Goal: Obtain resource: Download file/media

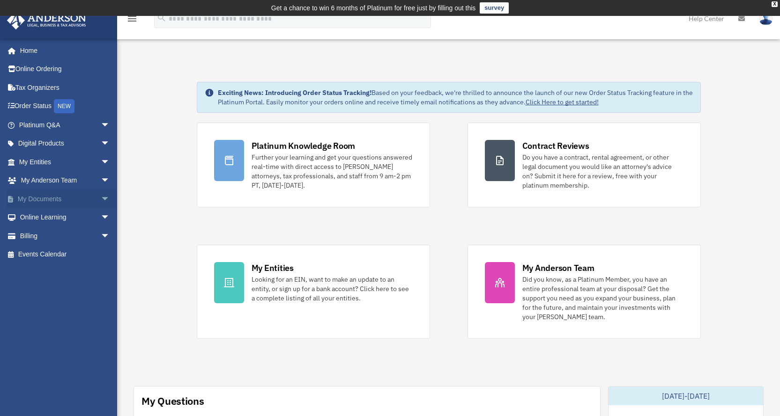
click at [101, 200] on span "arrow_drop_down" at bounding box center [110, 199] width 19 height 19
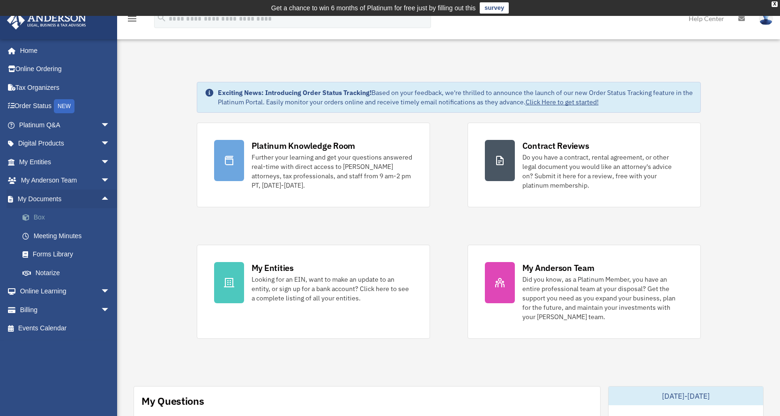
click at [35, 214] on link "Box" at bounding box center [68, 217] width 111 height 19
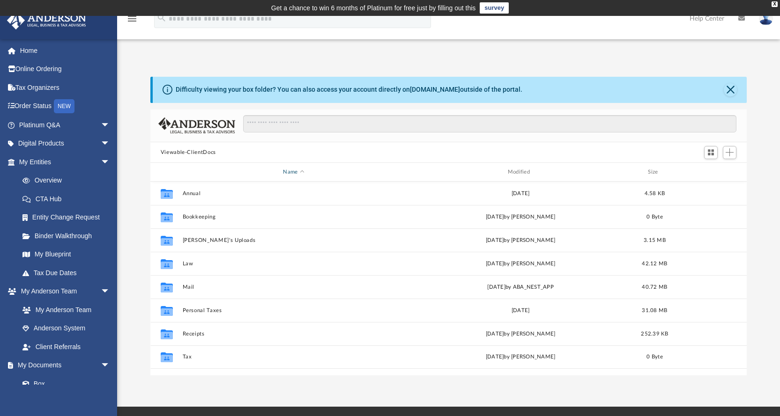
scroll to position [206, 589]
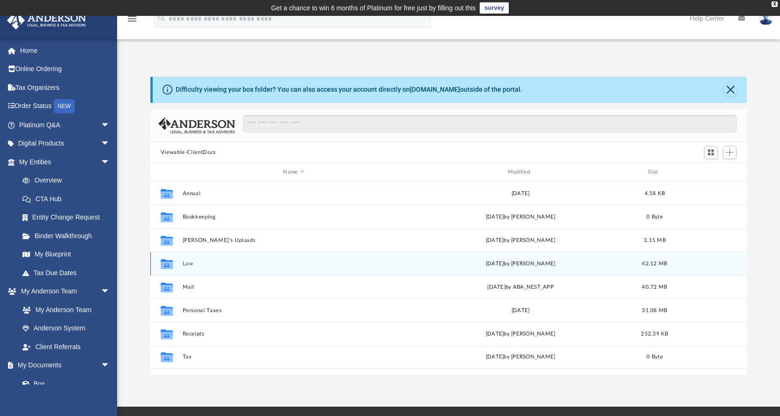
click at [182, 263] on button "Law" at bounding box center [293, 264] width 223 height 6
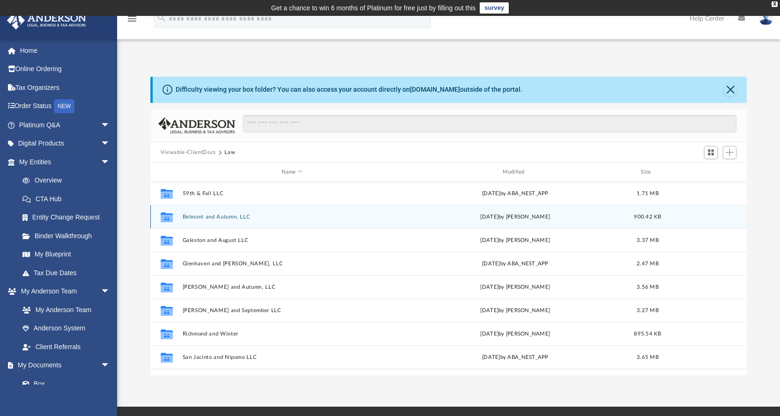
click at [224, 221] on div "Collaborated Folder Belmont and Autumn, LLC [DATE] by [PERSON_NAME] 900.42 KB" at bounding box center [448, 216] width 597 height 23
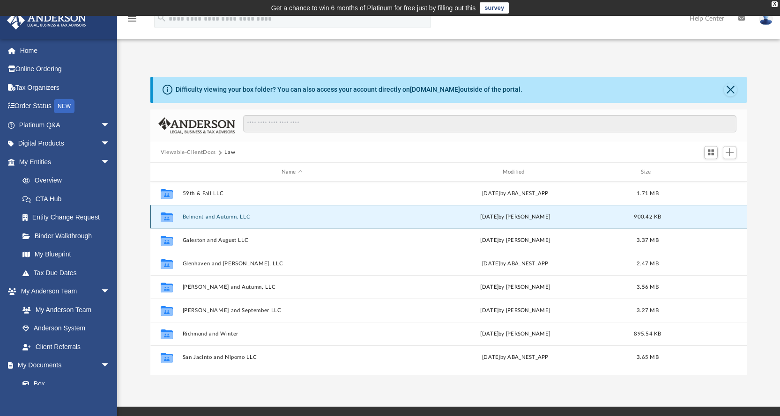
click at [204, 215] on button "Belmont and Autumn, LLC" at bounding box center [291, 217] width 219 height 6
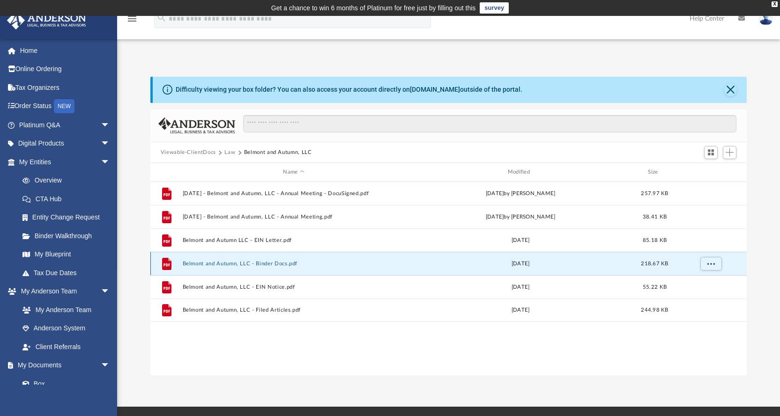
click at [195, 265] on button "Belmont and Autumn, LLC - Binder Docs.pdf" at bounding box center [293, 264] width 223 height 6
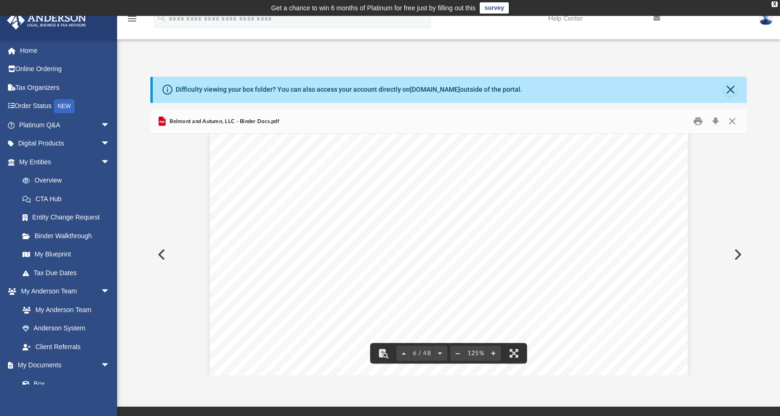
scroll to position [3466, 0]
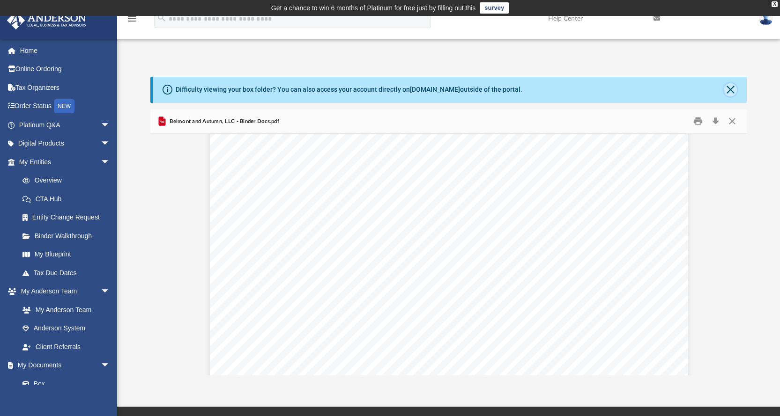
click at [730, 88] on button "Close" at bounding box center [730, 89] width 13 height 13
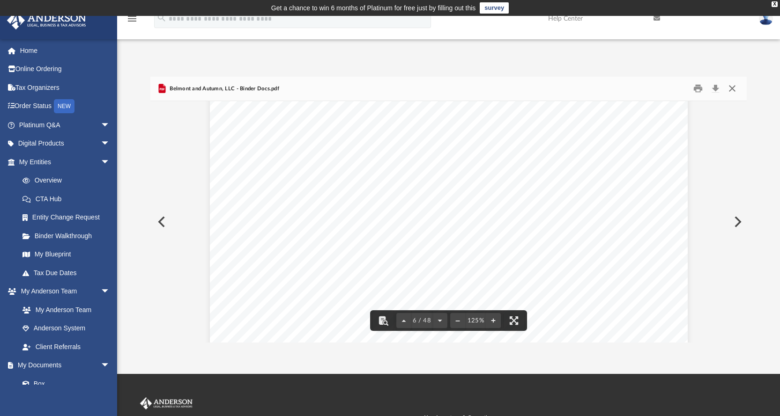
click at [732, 88] on button "Close" at bounding box center [732, 89] width 17 height 15
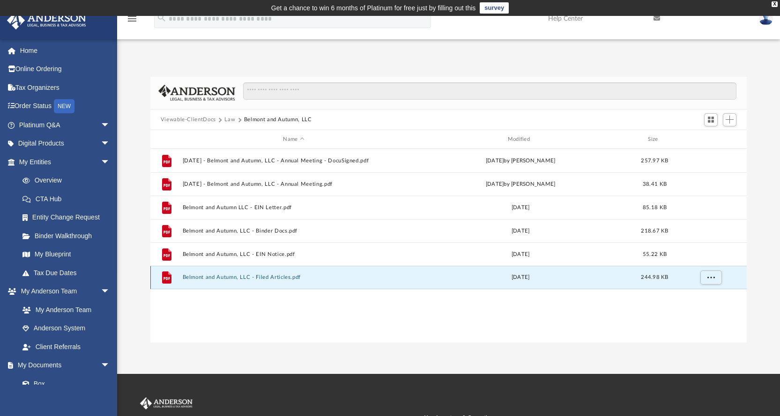
click at [218, 278] on button "Belmont and Autumn, LLC - Filed Articles.pdf" at bounding box center [293, 278] width 223 height 6
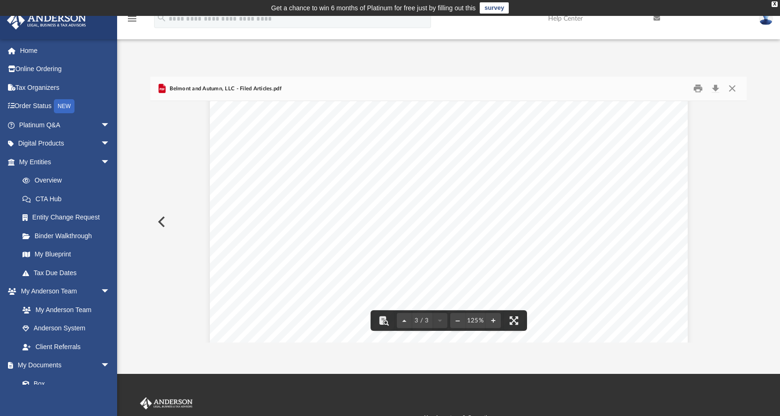
scroll to position [1499, 0]
click at [730, 88] on button "Close" at bounding box center [732, 89] width 17 height 15
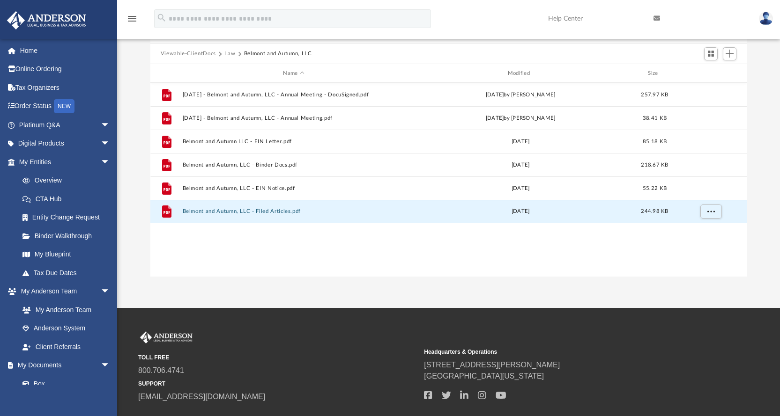
scroll to position [32, 0]
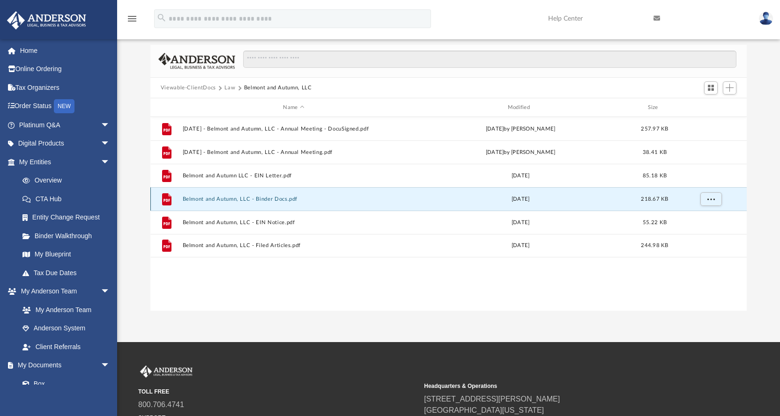
click at [226, 199] on button "Belmont and Autumn, LLC - Binder Docs.pdf" at bounding box center [293, 199] width 223 height 6
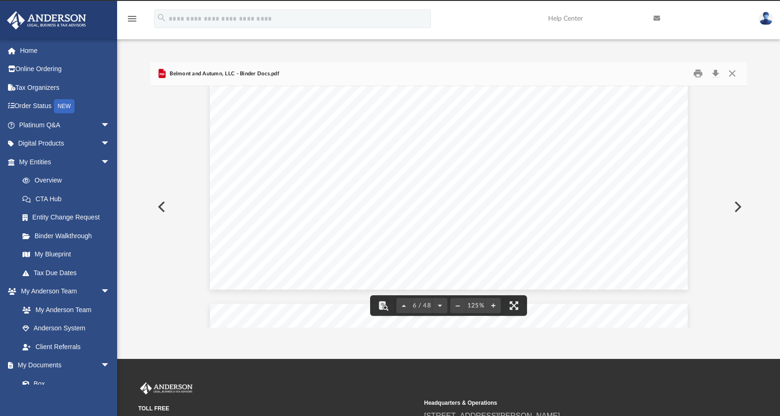
scroll to position [0, 0]
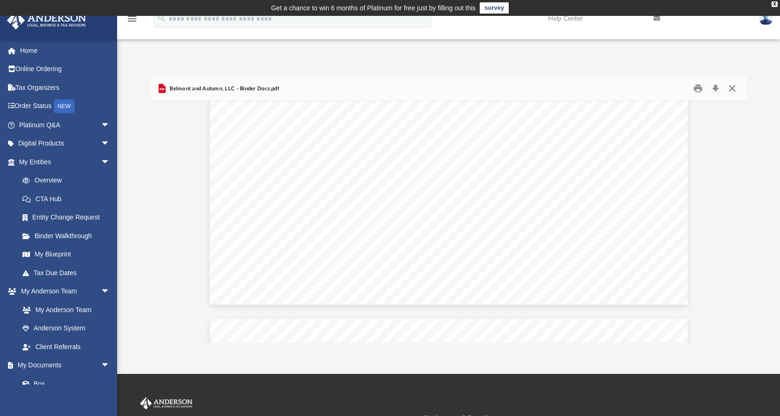
click at [734, 86] on button "Close" at bounding box center [732, 89] width 17 height 15
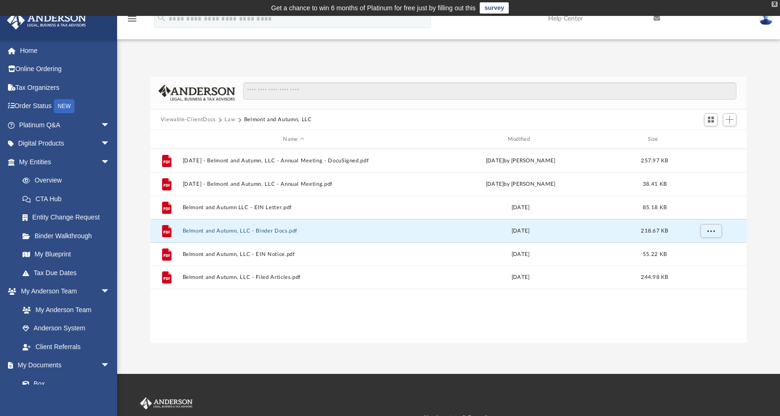
click at [775, 5] on div "X" at bounding box center [775, 4] width 6 height 6
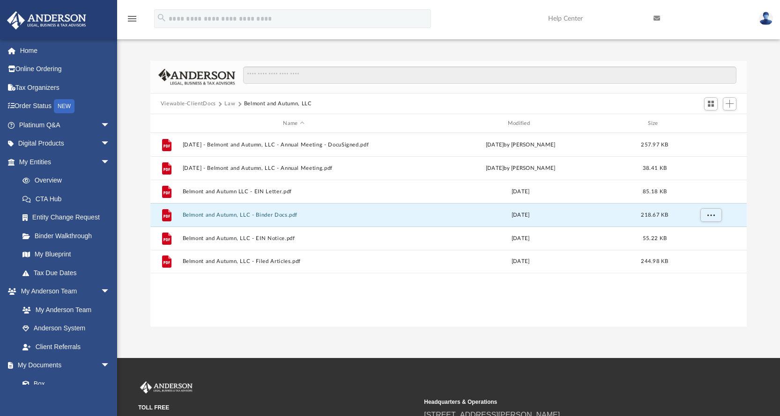
click at [197, 101] on button "Viewable-ClientDocs" at bounding box center [188, 104] width 55 height 8
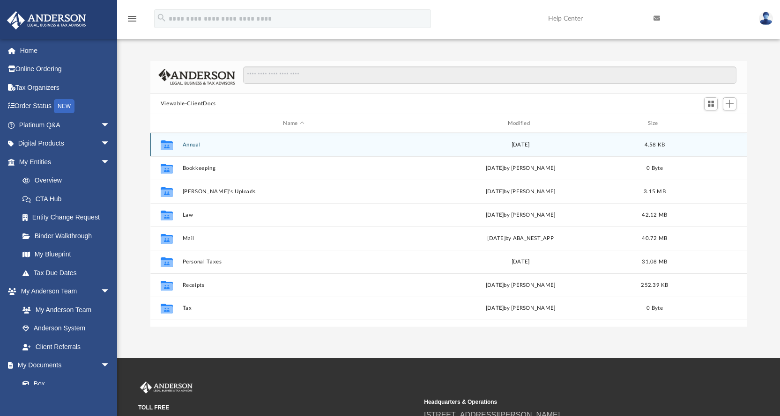
click at [187, 144] on button "Annual" at bounding box center [293, 145] width 223 height 6
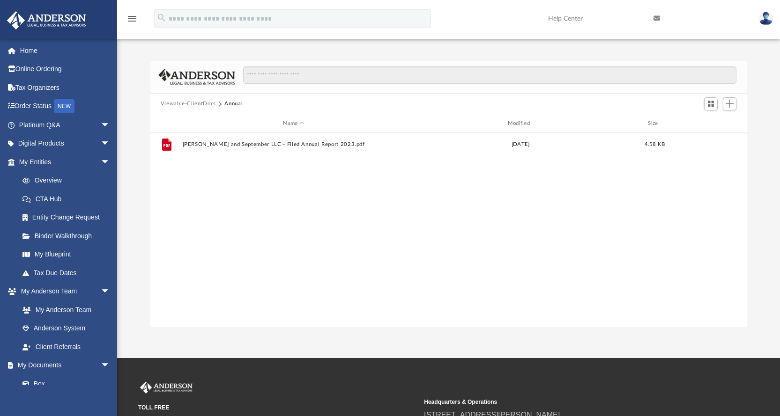
click at [205, 101] on button "Viewable-ClientDocs" at bounding box center [188, 104] width 55 height 8
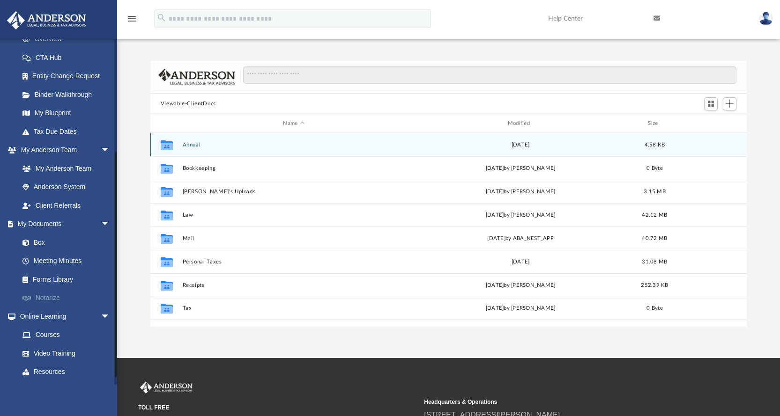
scroll to position [177, 0]
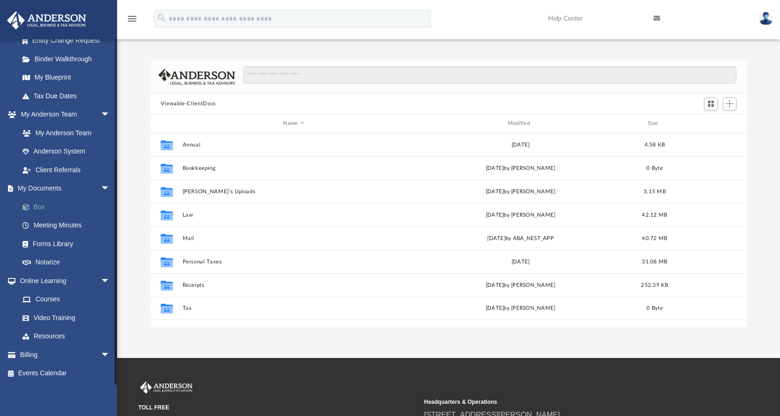
click at [37, 208] on link "Box" at bounding box center [68, 207] width 111 height 19
click at [46, 222] on link "Meeting Minutes" at bounding box center [68, 225] width 111 height 19
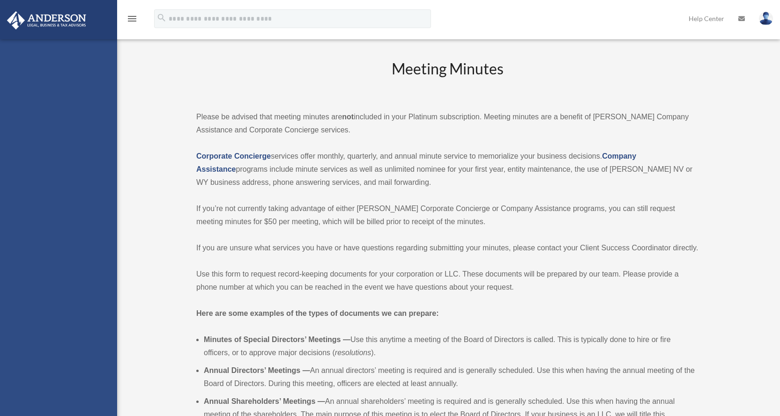
click at [37, 188] on div "brentpalmer2008@comcast.net Sign Out brentpalmer2008@comcast.net Home Online Or…" at bounding box center [58, 247] width 117 height 416
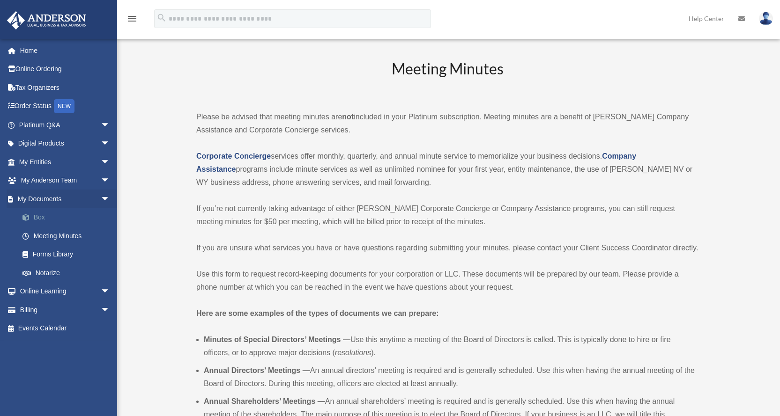
click at [37, 216] on link "Box" at bounding box center [68, 217] width 111 height 19
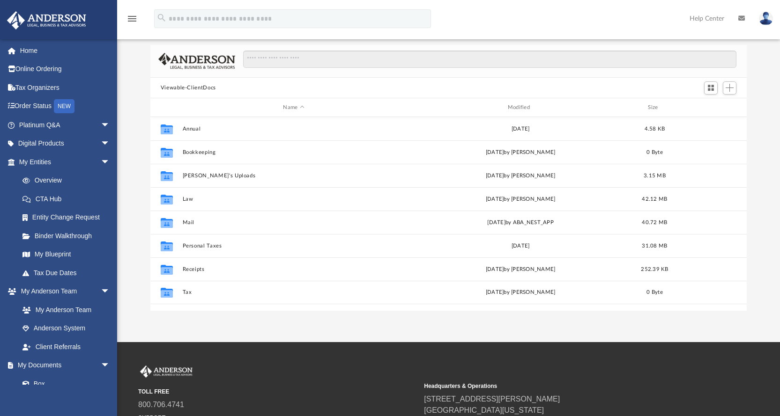
scroll to position [2, 0]
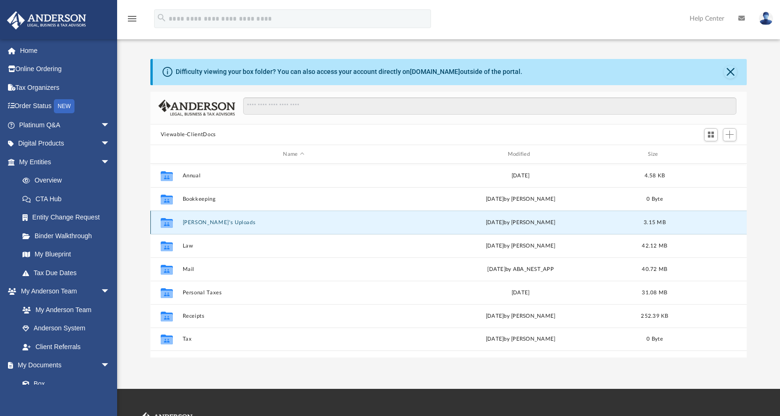
click at [200, 223] on button "[PERSON_NAME]'s Uploads" at bounding box center [293, 223] width 223 height 6
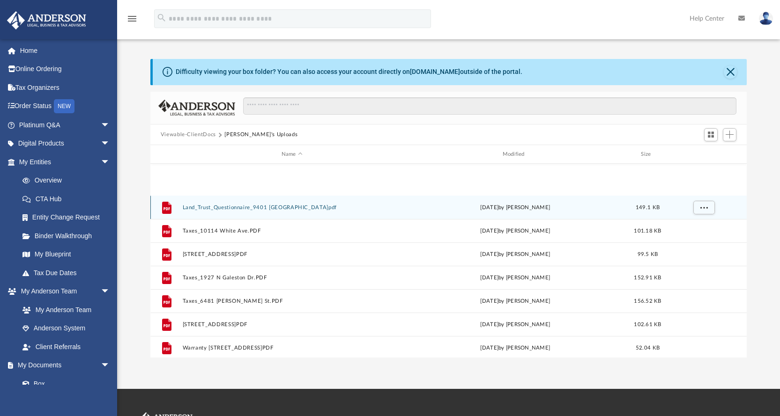
scroll to position [187, 0]
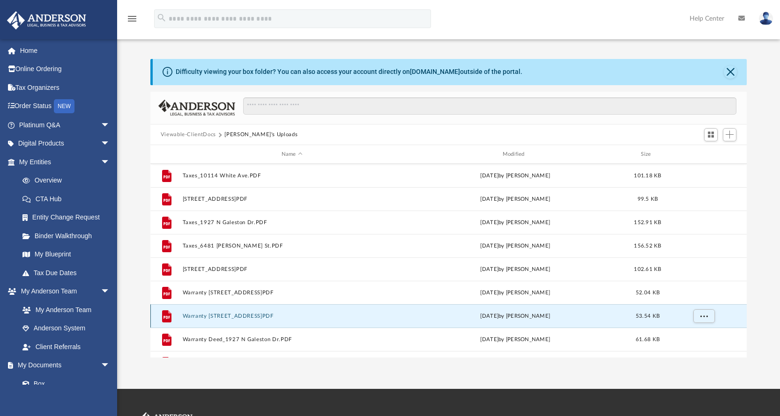
click at [210, 316] on button "Warranty [STREET_ADDRESS]PDF" at bounding box center [291, 316] width 219 height 6
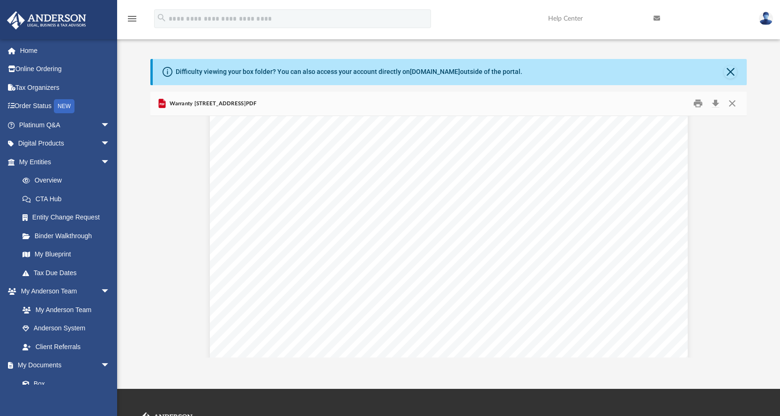
scroll to position [0, 0]
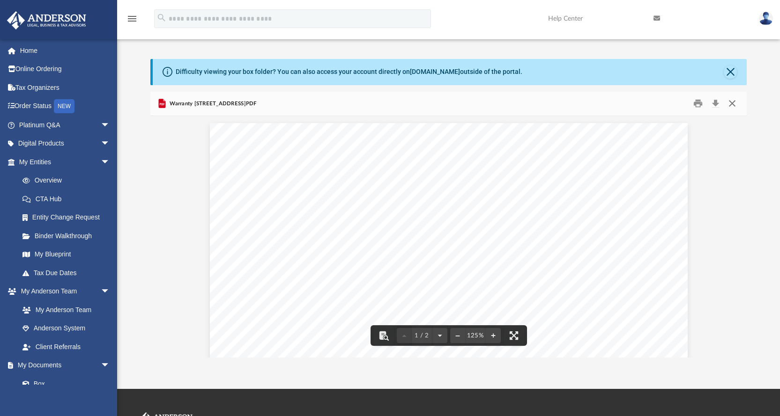
click at [732, 102] on button "Close" at bounding box center [732, 103] width 17 height 15
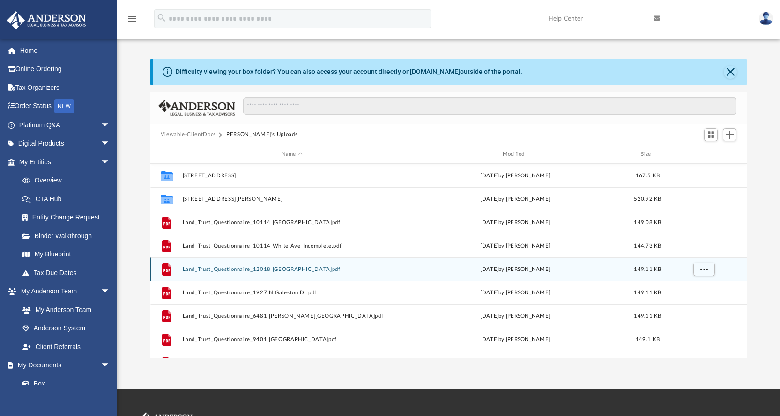
click at [222, 271] on button "Land_Trust_Questionnaire_12018 Belmont Ave.pdf" at bounding box center [291, 270] width 219 height 6
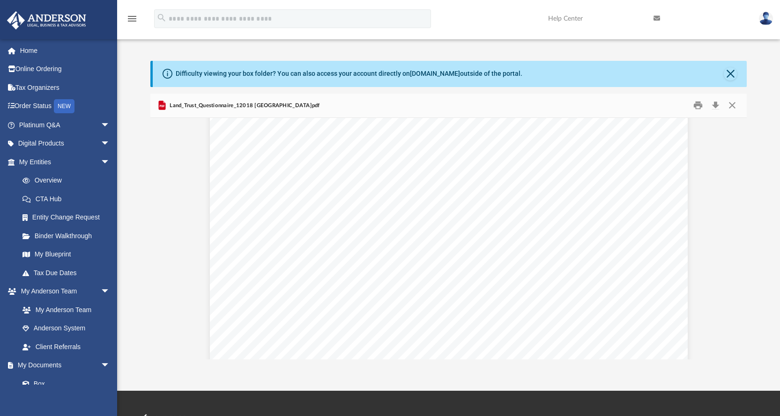
scroll to position [836, 0]
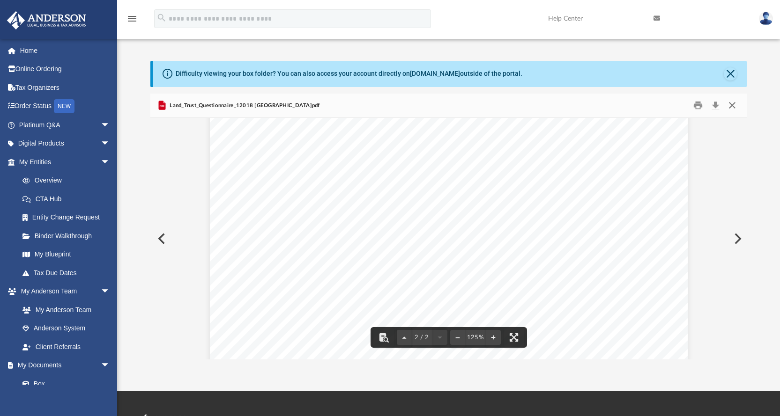
click at [732, 105] on button "Close" at bounding box center [732, 105] width 17 height 15
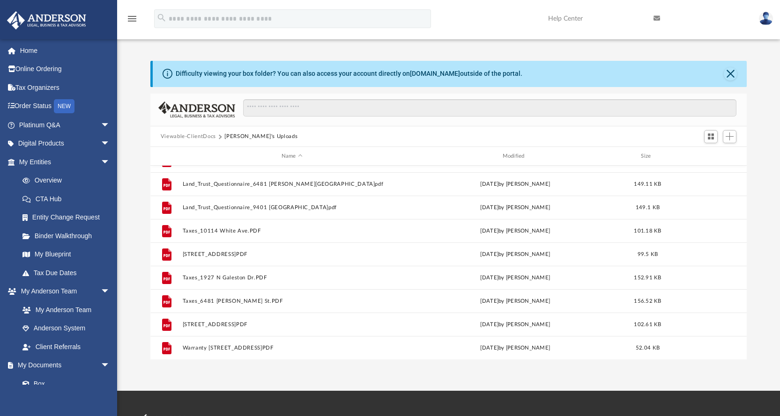
scroll to position [0, 0]
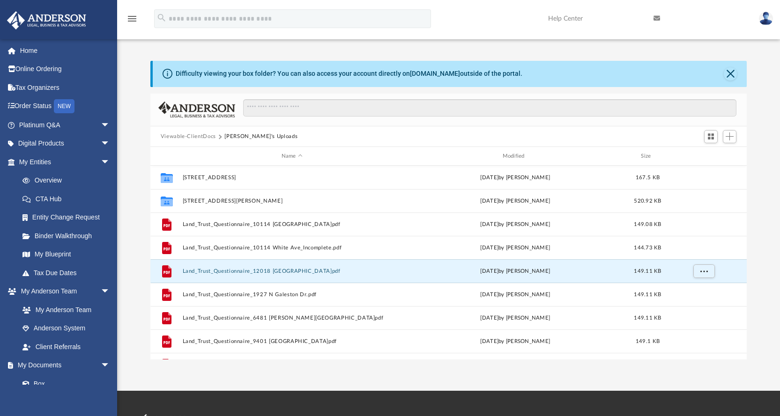
click at [179, 134] on button "Viewable-ClientDocs" at bounding box center [188, 137] width 55 height 8
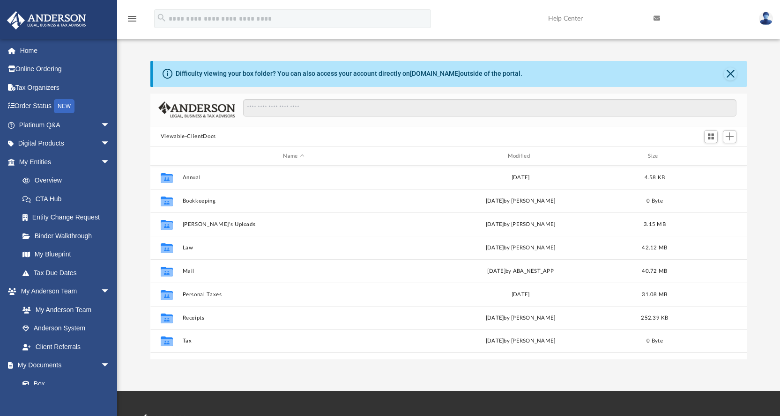
click at [176, 137] on button "Viewable-ClientDocs" at bounding box center [188, 137] width 55 height 8
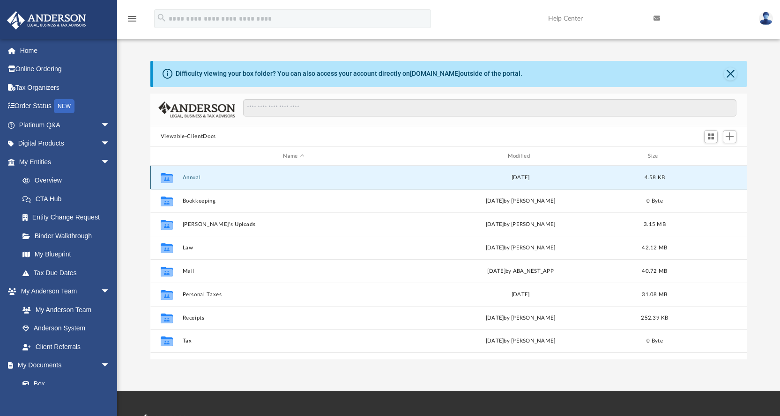
click at [186, 179] on button "Annual" at bounding box center [293, 178] width 223 height 6
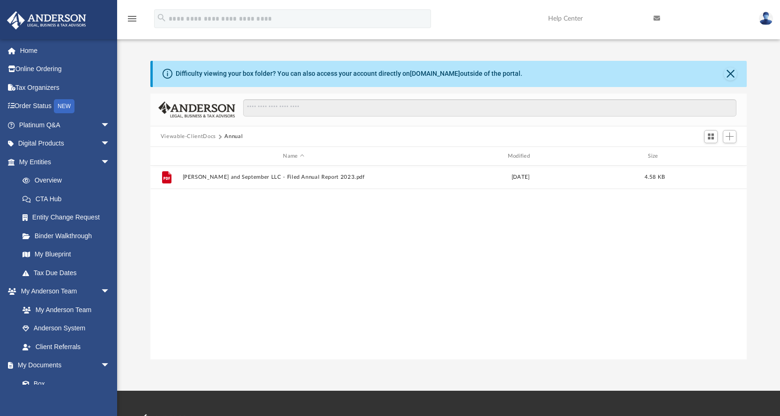
click at [191, 136] on button "Viewable-ClientDocs" at bounding box center [188, 137] width 55 height 8
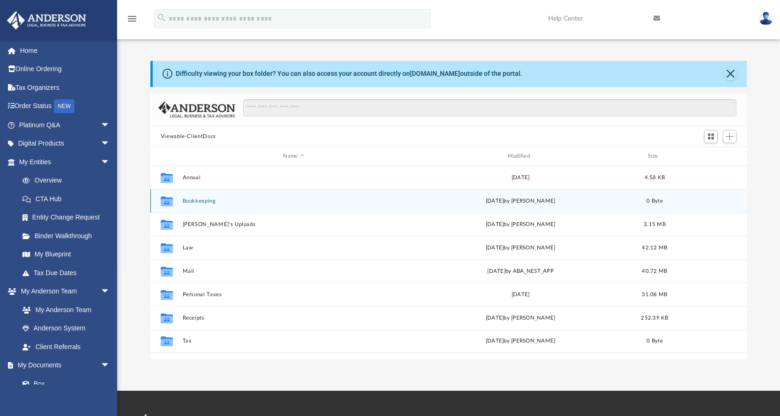
click at [197, 203] on button "Bookkeeping" at bounding box center [293, 201] width 223 height 6
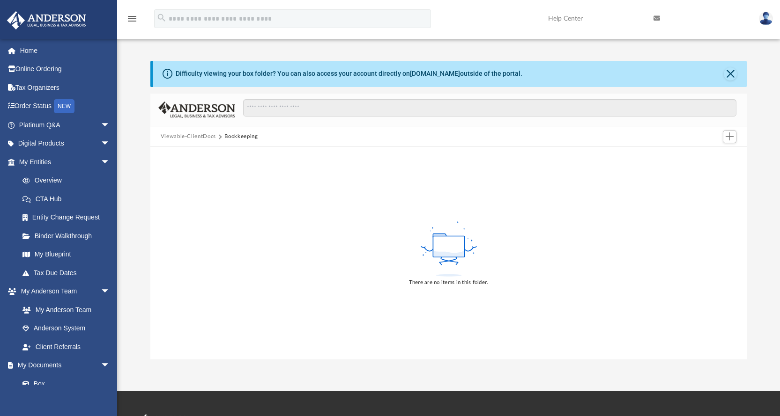
click at [187, 136] on button "Viewable-ClientDocs" at bounding box center [188, 137] width 55 height 8
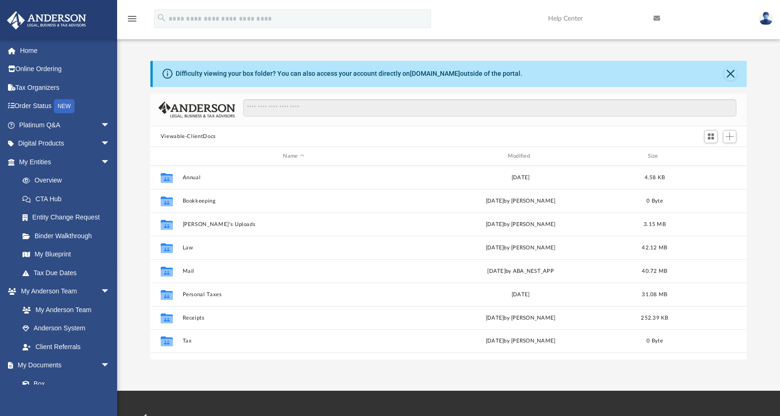
scroll to position [206, 589]
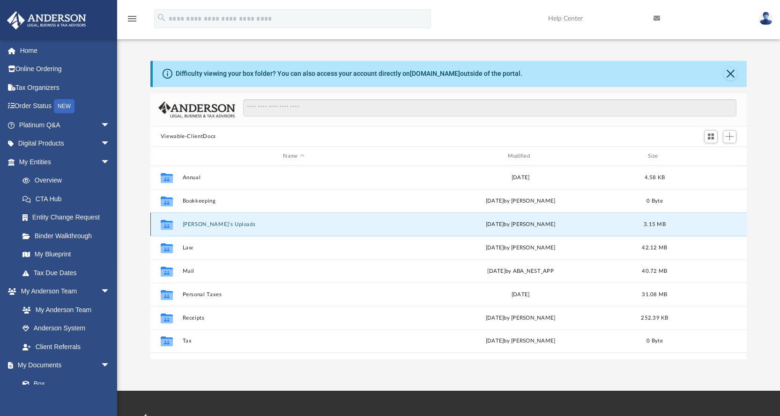
click at [199, 223] on button "Brent's Uploads" at bounding box center [293, 225] width 223 height 6
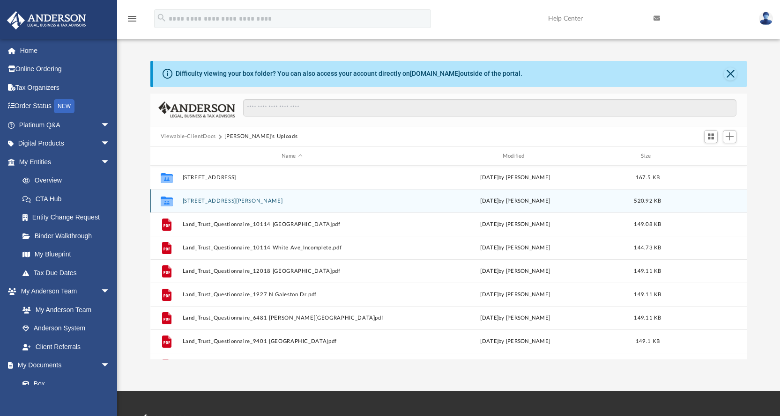
click at [202, 200] on button "2231 N Graham Ave" at bounding box center [291, 201] width 219 height 6
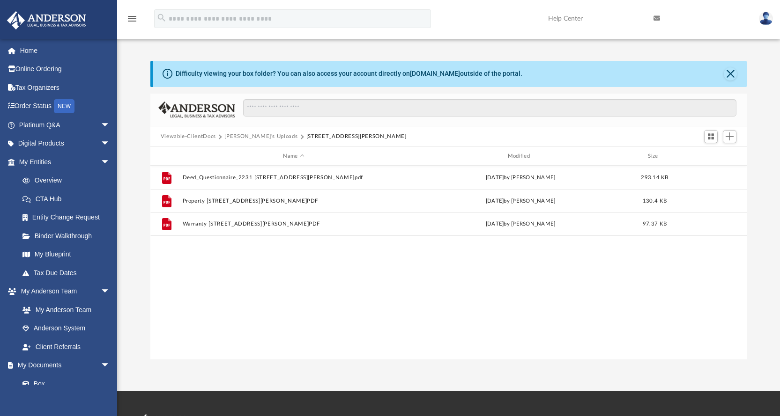
click at [244, 135] on button "Brent's Uploads" at bounding box center [260, 137] width 73 height 8
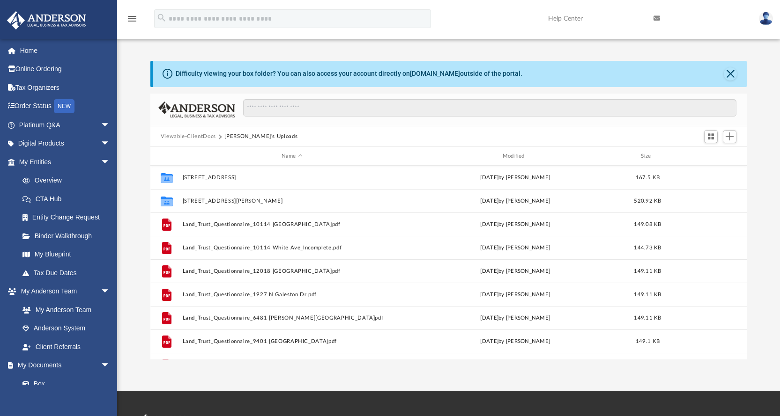
scroll to position [94, 0]
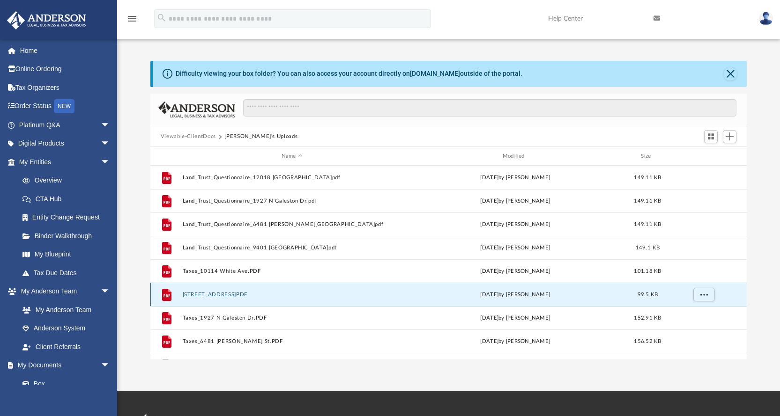
click at [221, 297] on button "Taxes_12018 Belmont Ave.PDF" at bounding box center [291, 295] width 219 height 6
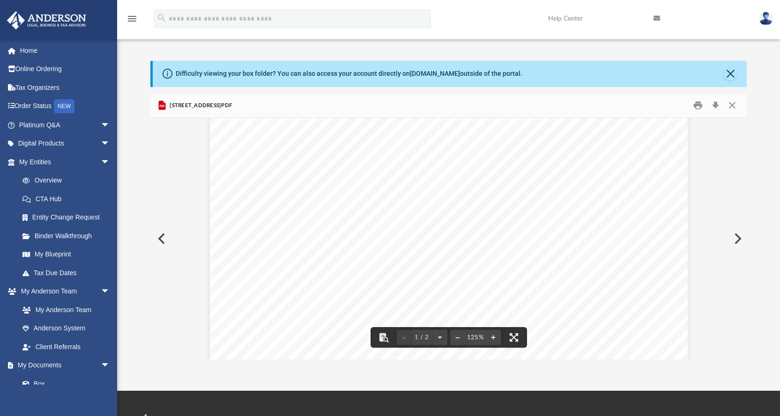
scroll to position [0, 0]
click at [736, 109] on button "Close" at bounding box center [732, 105] width 17 height 15
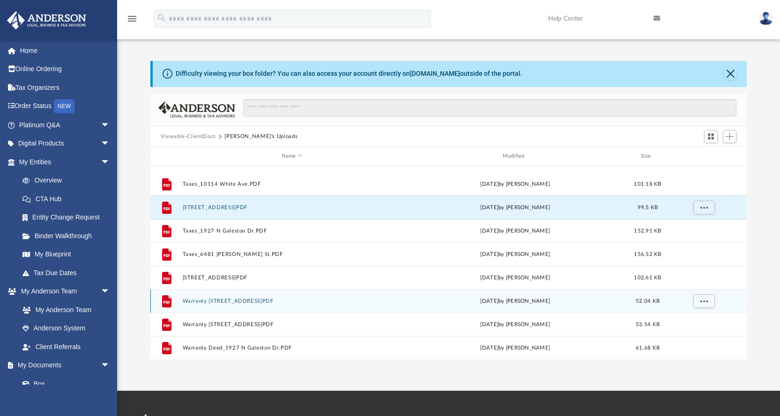
scroll to position [228, 0]
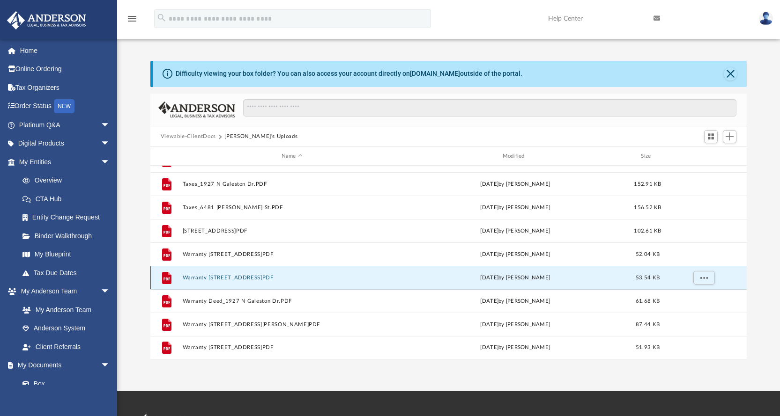
click at [228, 275] on button "Warranty Deed_12018 Belmont Ave.PDF" at bounding box center [291, 278] width 219 height 6
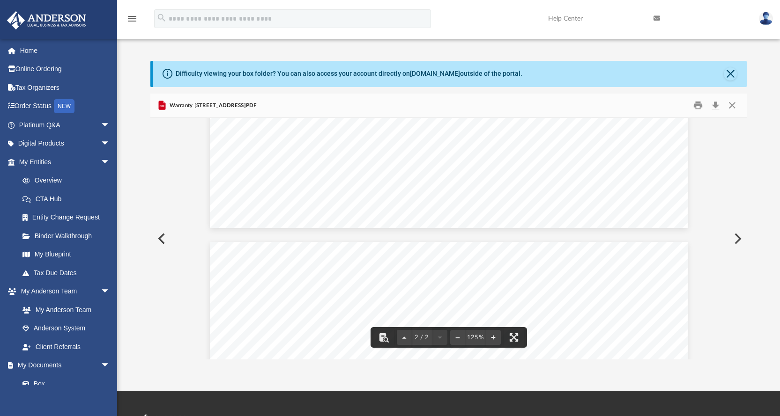
scroll to position [703, 0]
click at [731, 107] on button "Close" at bounding box center [732, 105] width 17 height 15
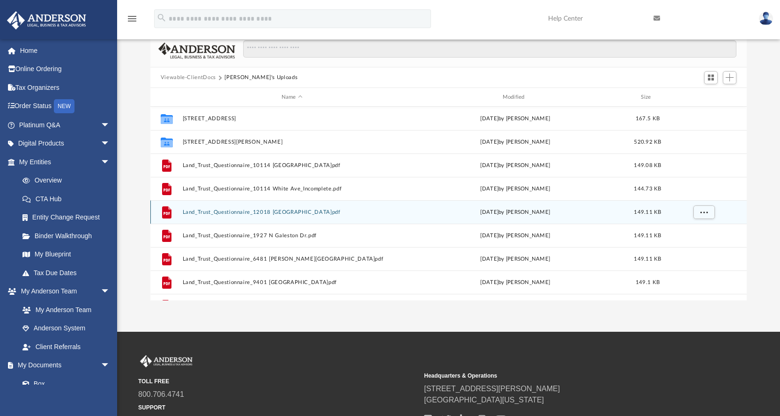
scroll to position [47, 0]
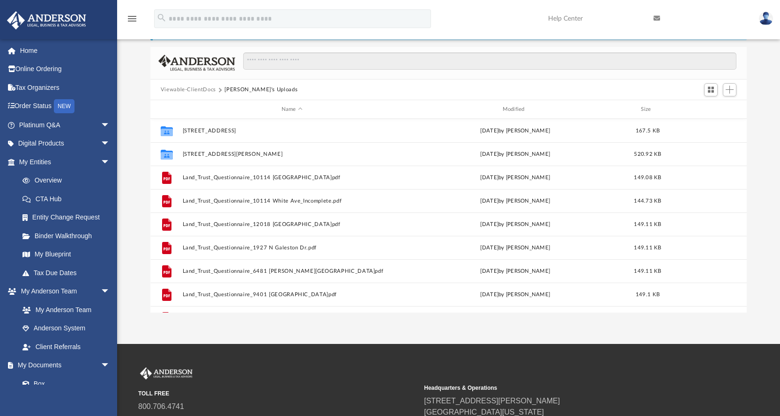
click at [195, 89] on button "Viewable-ClientDocs" at bounding box center [188, 90] width 55 height 8
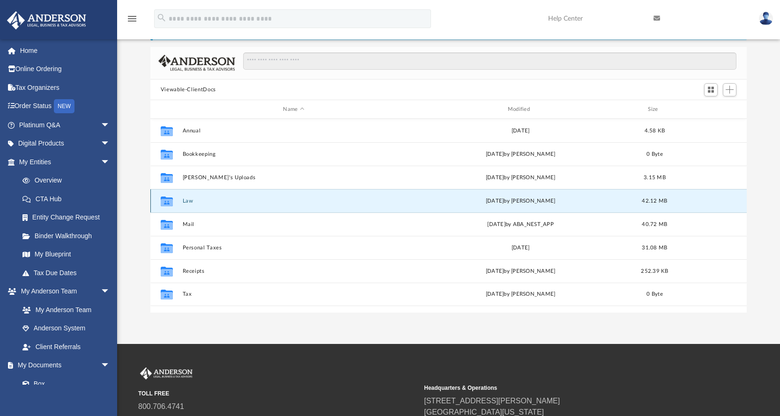
click at [182, 202] on button "Law" at bounding box center [293, 201] width 223 height 6
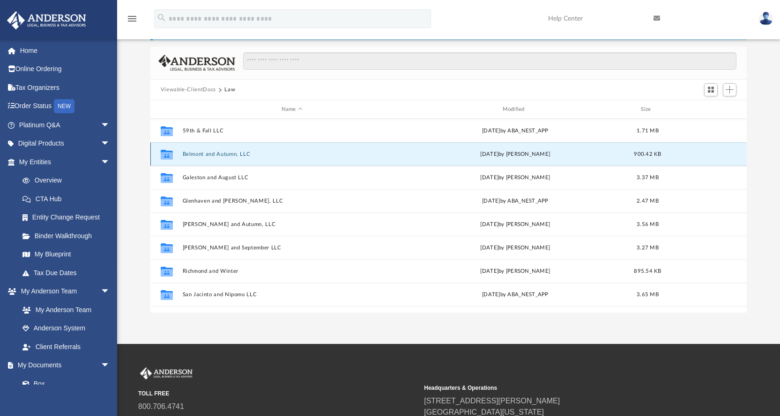
click at [212, 153] on button "Belmont and Autumn, LLC" at bounding box center [291, 154] width 219 height 6
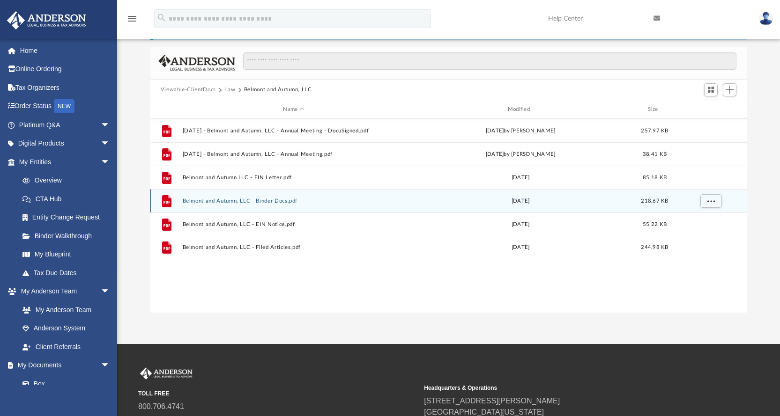
click at [221, 200] on button "Belmont and Autumn, LLC - Binder Docs.pdf" at bounding box center [293, 201] width 223 height 6
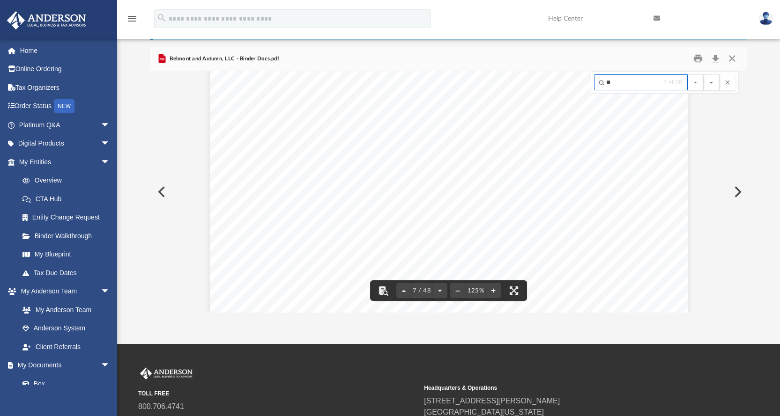
scroll to position [3928, 0]
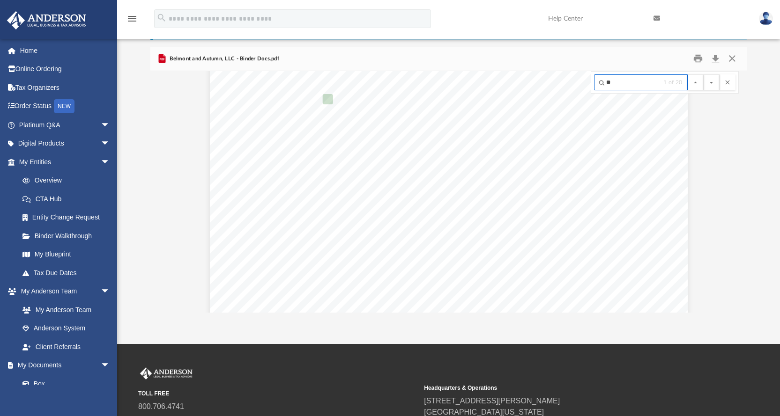
type input "*"
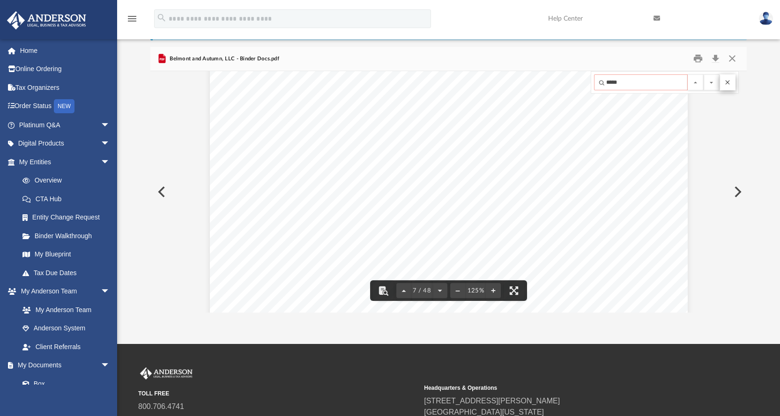
type input "*****"
click at [729, 79] on button "File preview" at bounding box center [728, 82] width 16 height 16
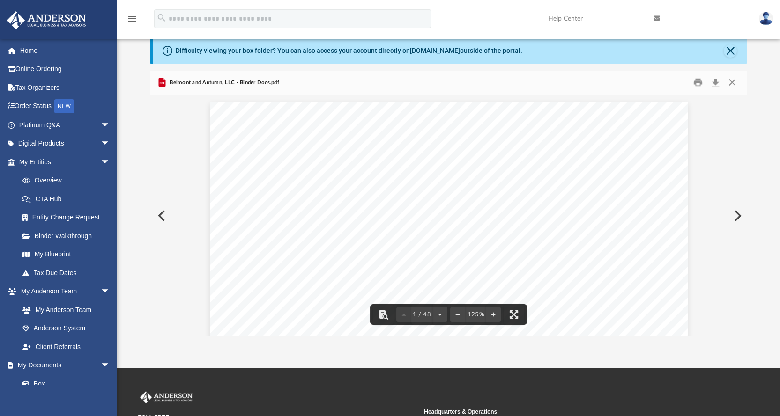
scroll to position [0, 0]
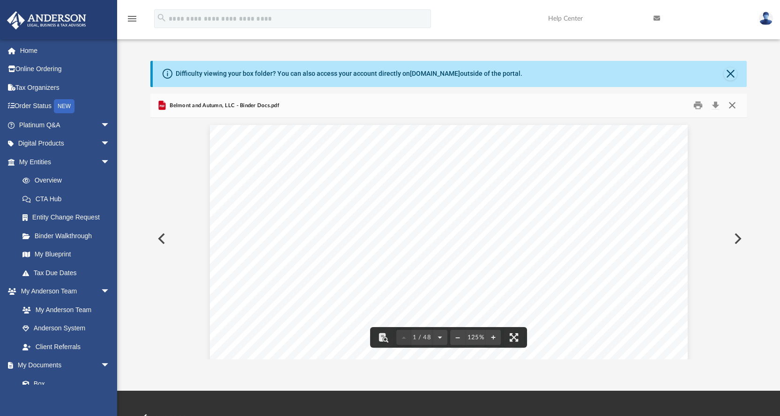
click at [734, 104] on button "Close" at bounding box center [732, 105] width 17 height 15
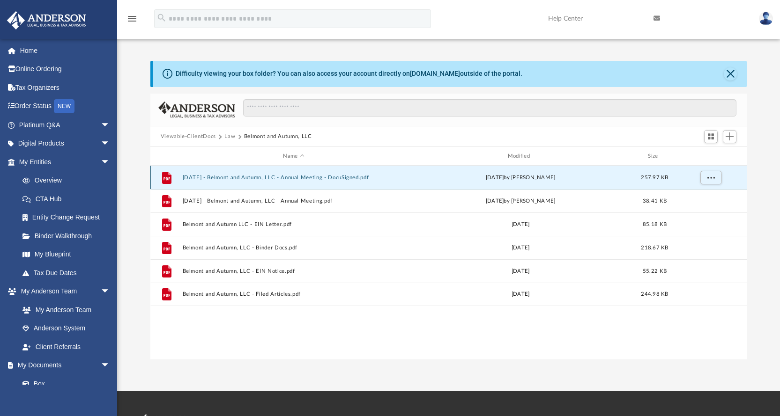
click at [279, 180] on button "2023.11.26 - Belmont and Autumn, LLC - Annual Meeting - DocuSigned.pdf" at bounding box center [293, 178] width 223 height 6
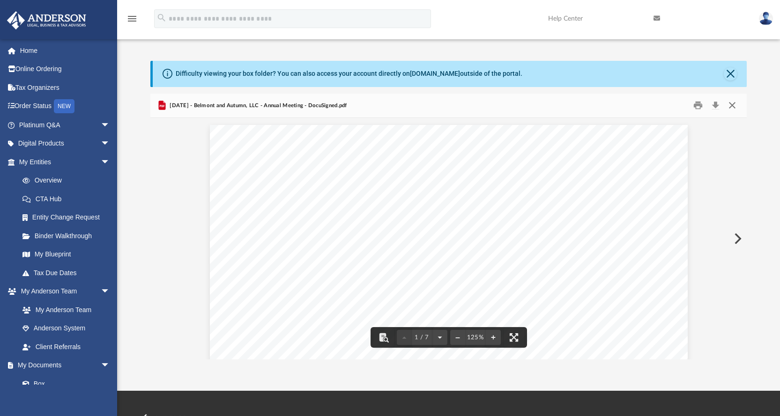
click at [731, 106] on button "Close" at bounding box center [732, 105] width 17 height 15
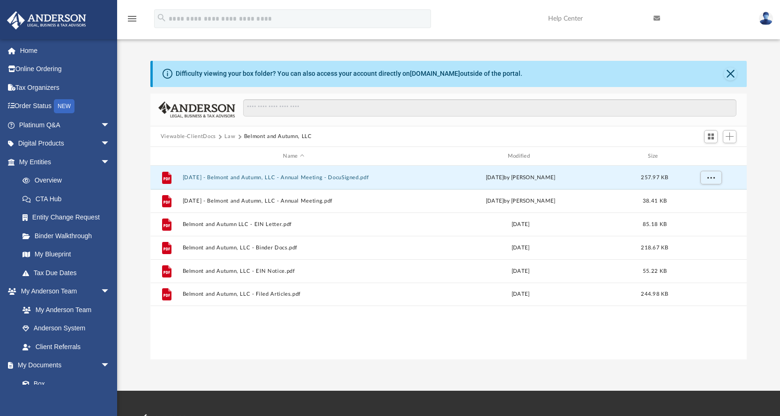
click at [225, 135] on button "Law" at bounding box center [229, 137] width 11 height 8
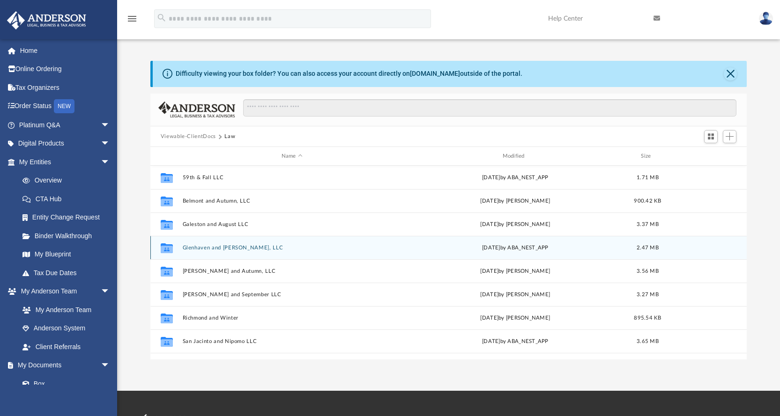
click at [197, 250] on button "Glenhaven and Bailey, LLC" at bounding box center [291, 248] width 219 height 6
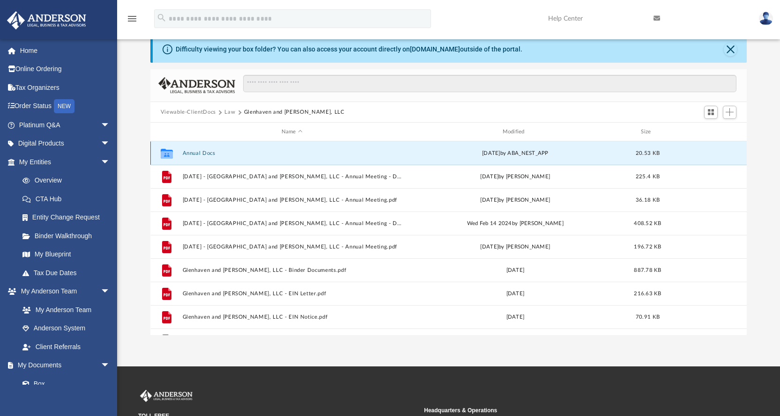
click at [203, 154] on button "Annual Docs" at bounding box center [291, 153] width 219 height 6
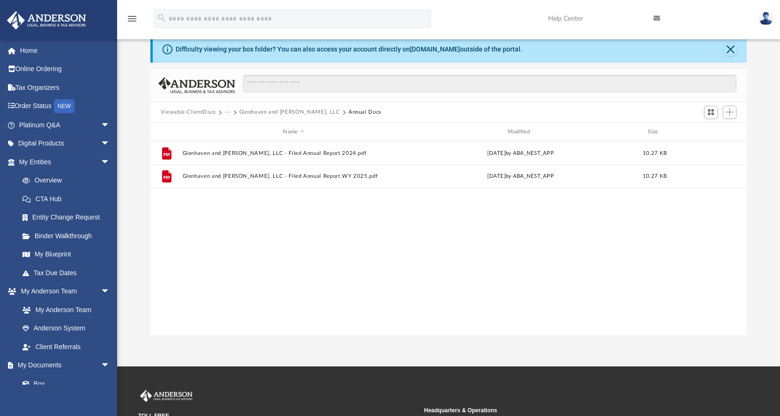
click at [276, 112] on button "Glenhaven and Bailey, LLC" at bounding box center [289, 112] width 101 height 8
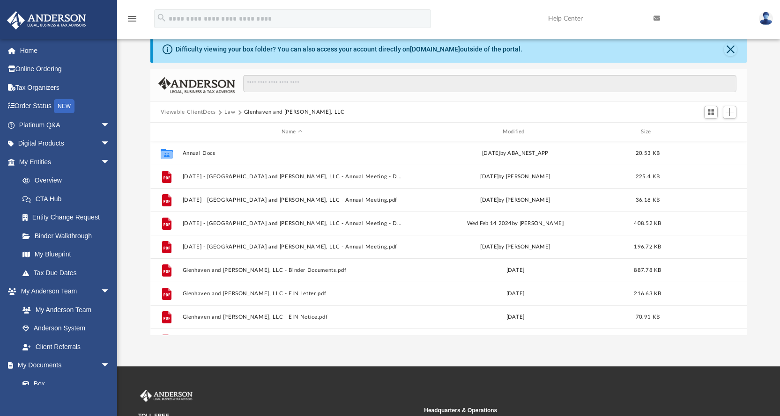
click at [228, 114] on button "Law" at bounding box center [229, 112] width 11 height 8
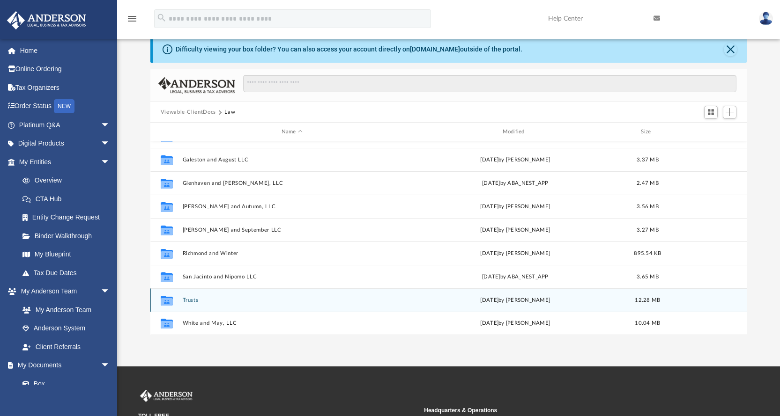
scroll to position [142, 0]
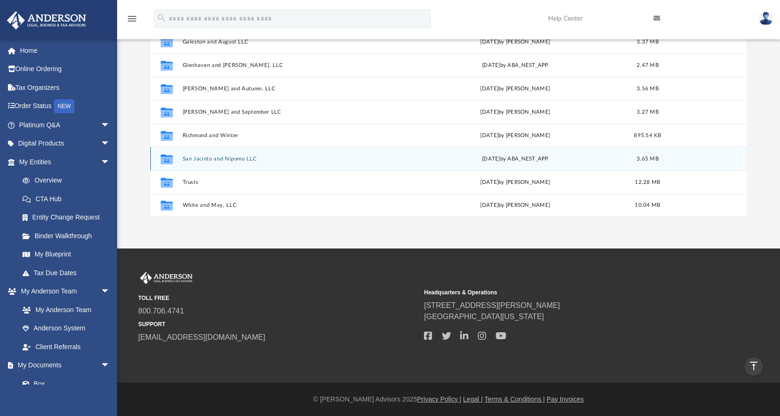
click at [226, 157] on button "San Jacinto and Nipomo LLC" at bounding box center [291, 159] width 219 height 6
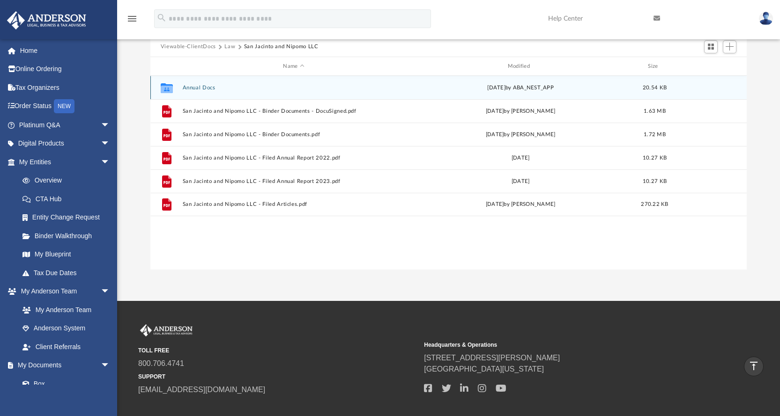
scroll to position [49, 0]
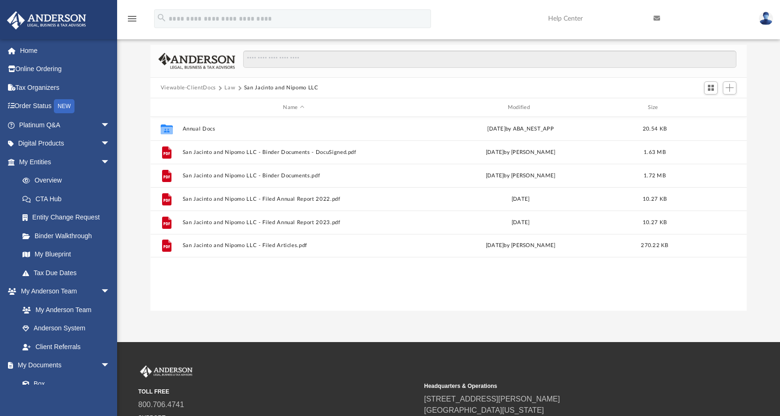
click at [231, 87] on button "Law" at bounding box center [229, 88] width 11 height 8
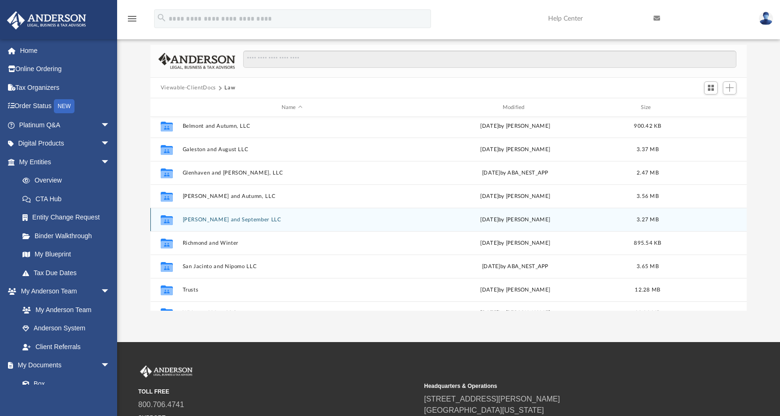
scroll to position [40, 0]
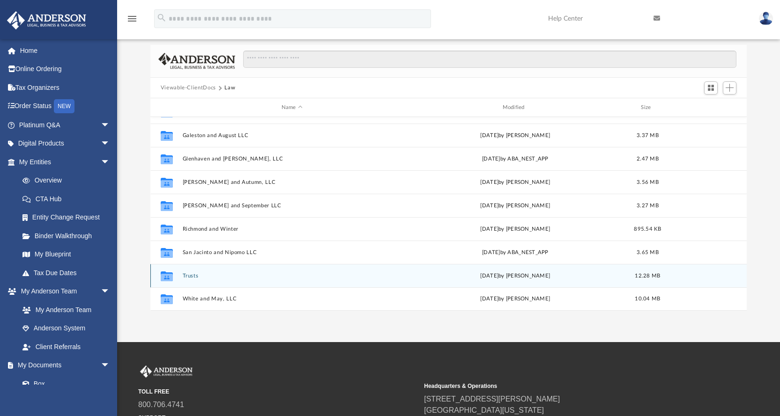
click at [189, 275] on button "Trusts" at bounding box center [291, 276] width 219 height 6
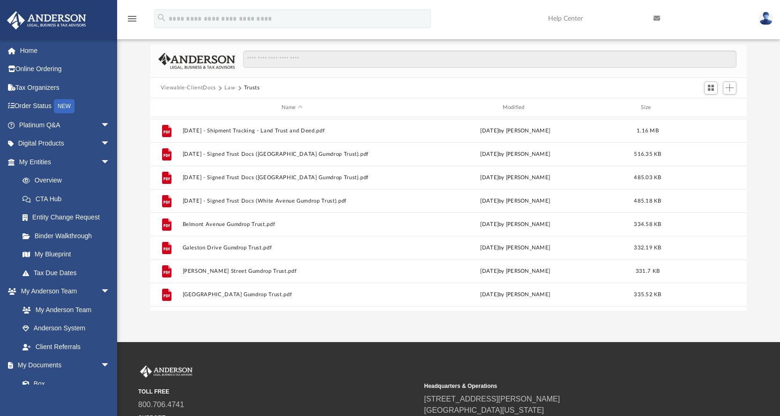
scroll to position [141, 0]
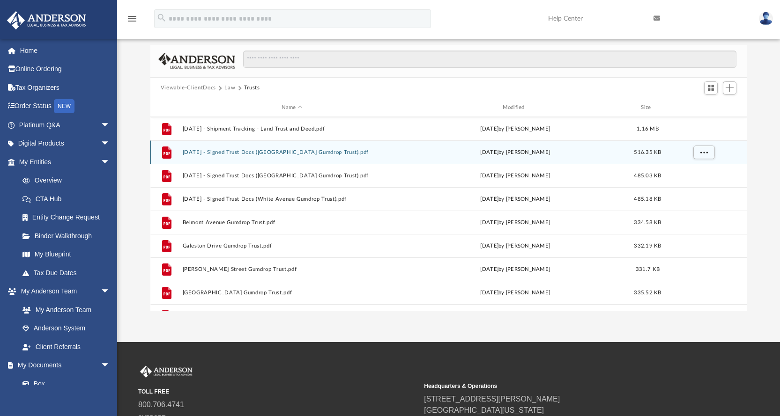
click at [253, 153] on button "2022.11.10 - Signed Trust Docs (Belmont Avenue Gumdrop Trust).pdf" at bounding box center [291, 152] width 219 height 6
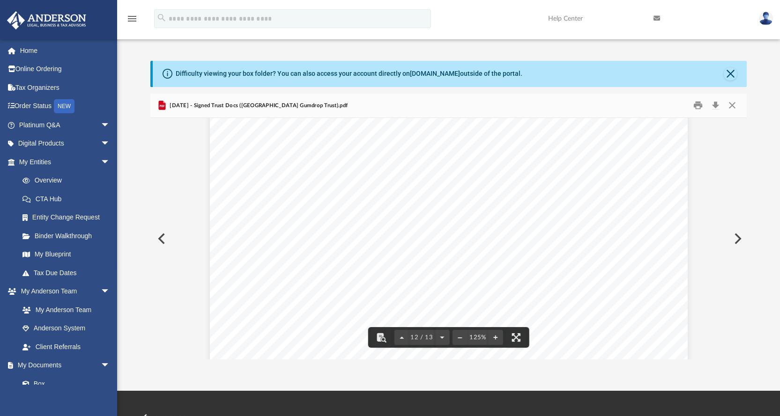
scroll to position [7136, 0]
click at [717, 104] on button "Download" at bounding box center [715, 105] width 17 height 15
click at [728, 107] on button "Close" at bounding box center [732, 105] width 17 height 15
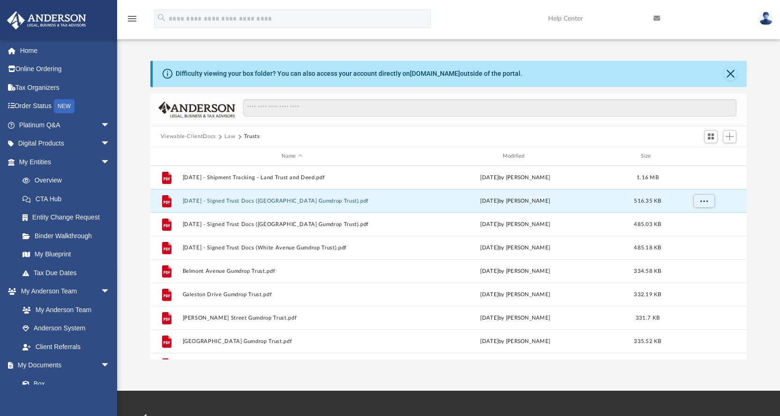
click at [200, 134] on button "Viewable-ClientDocs" at bounding box center [188, 137] width 55 height 8
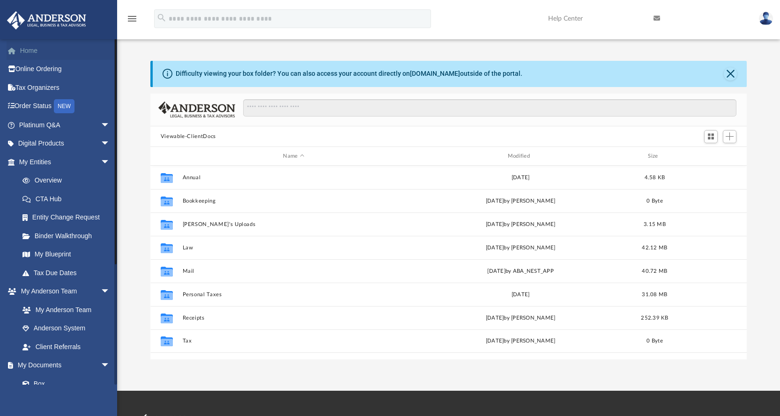
click at [23, 49] on link "Home" at bounding box center [66, 50] width 118 height 19
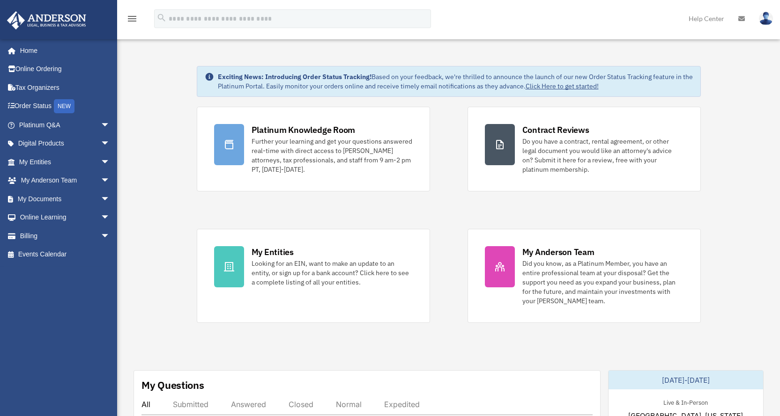
click at [763, 22] on img at bounding box center [766, 19] width 14 height 14
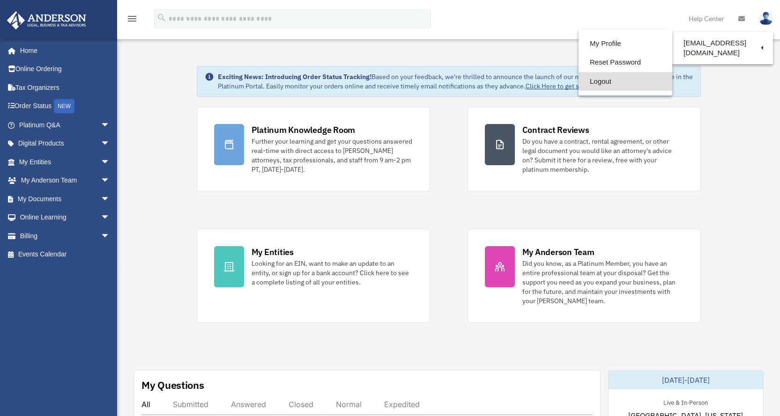
click at [579, 83] on link "Logout" at bounding box center [626, 81] width 94 height 19
